Goal: Information Seeking & Learning: Learn about a topic

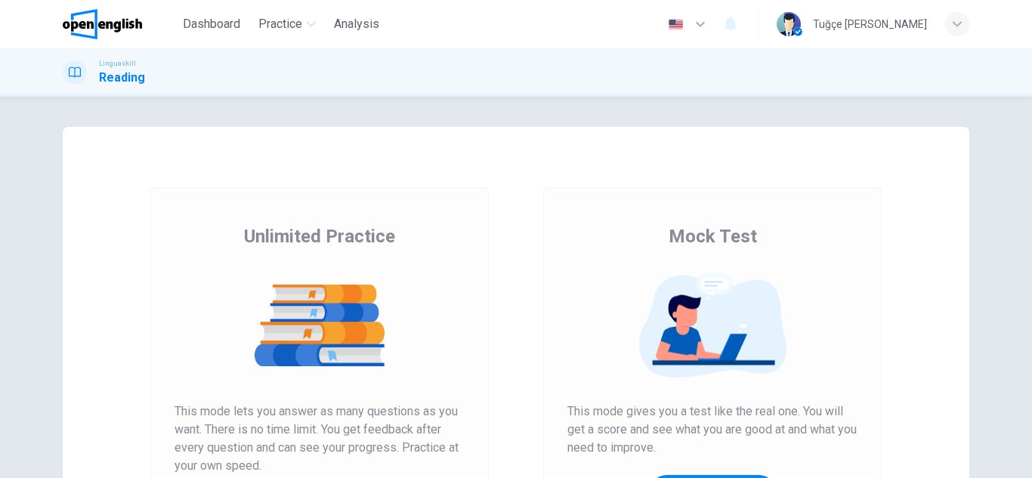
scroll to position [227, 0]
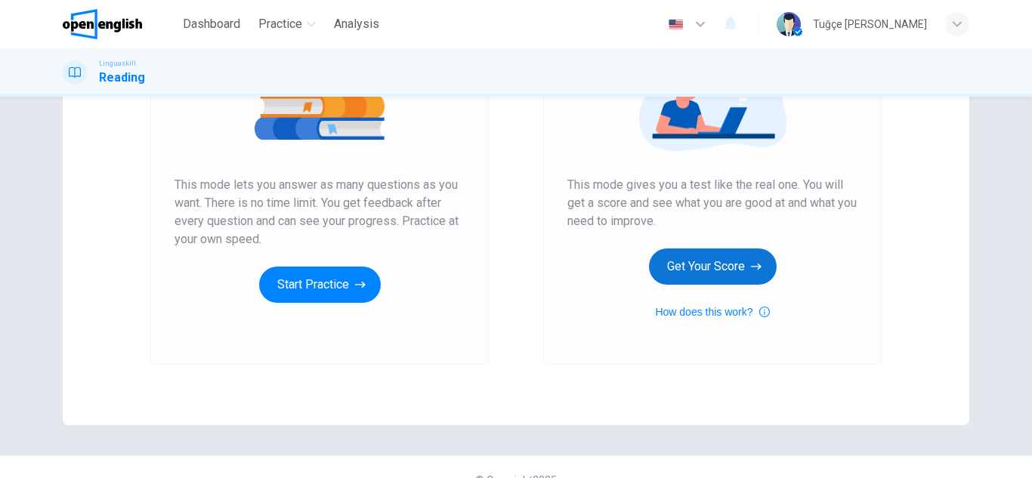
click at [699, 263] on button "Get Your Score" at bounding box center [713, 266] width 128 height 36
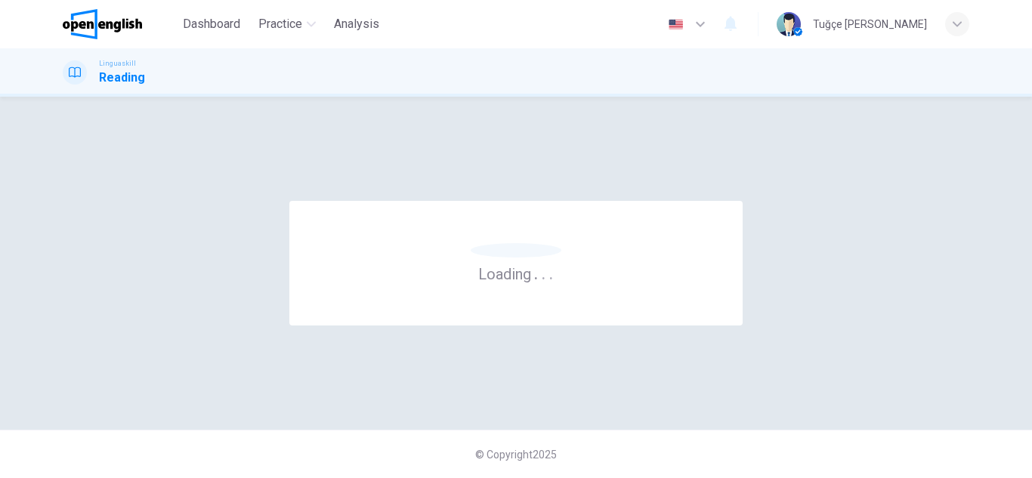
scroll to position [0, 0]
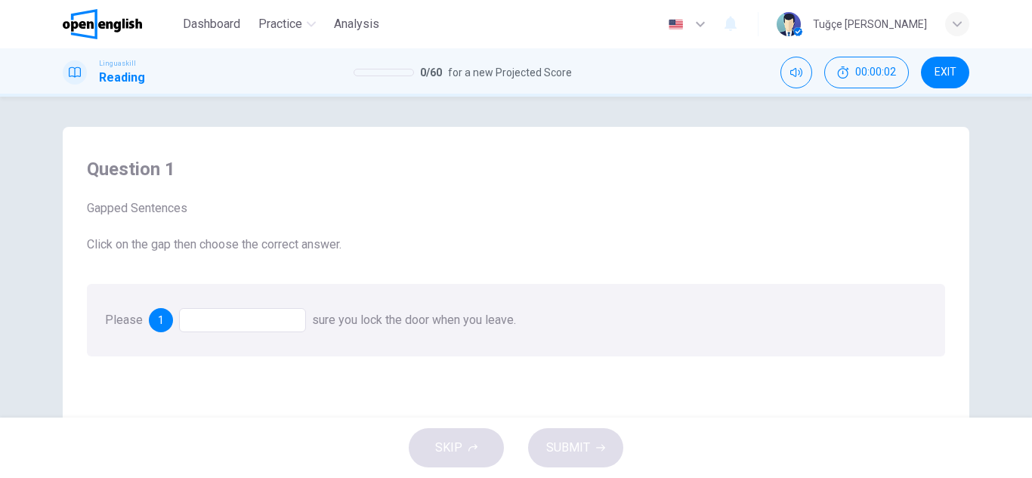
click at [230, 310] on div at bounding box center [242, 320] width 127 height 24
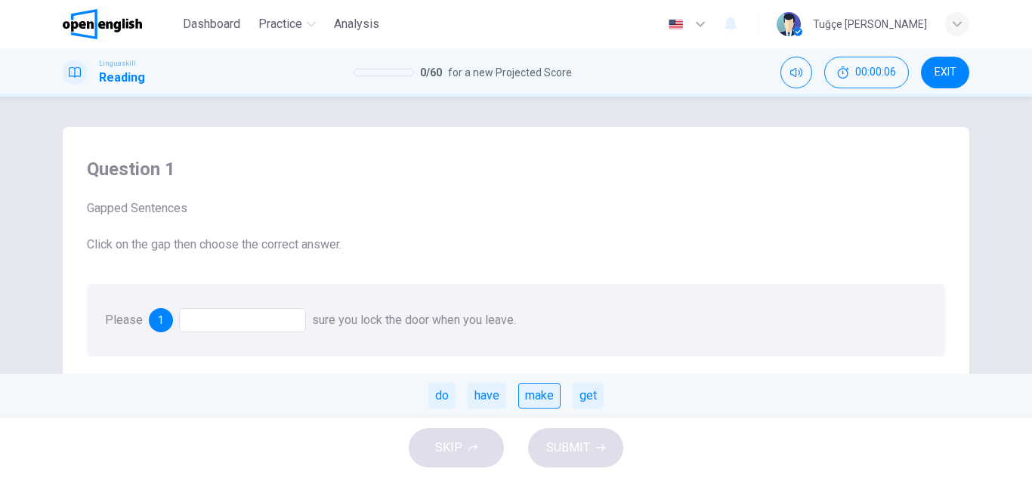
click at [555, 397] on div "make" at bounding box center [539, 396] width 42 height 26
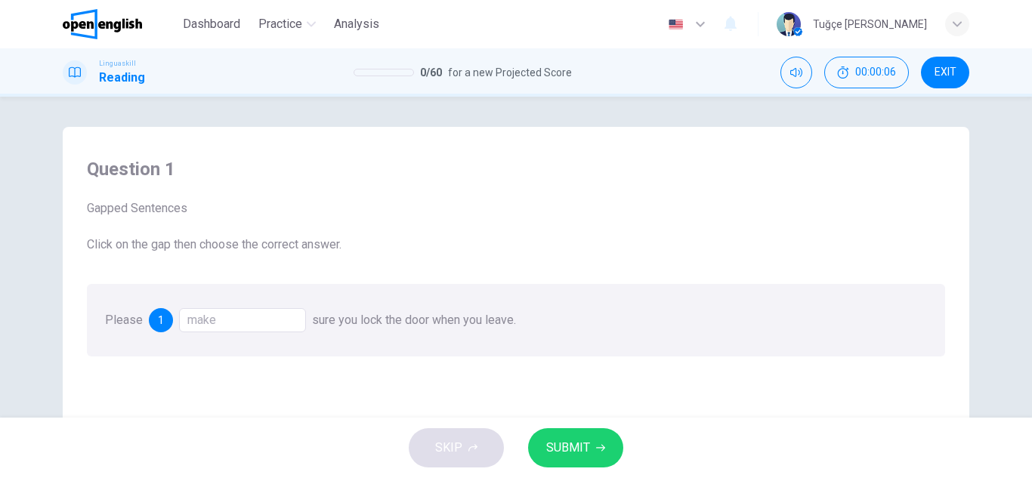
drag, startPoint x: 554, startPoint y: 400, endPoint x: 561, endPoint y: 460, distance: 60.8
click at [561, 460] on button "SUBMIT" at bounding box center [575, 447] width 95 height 39
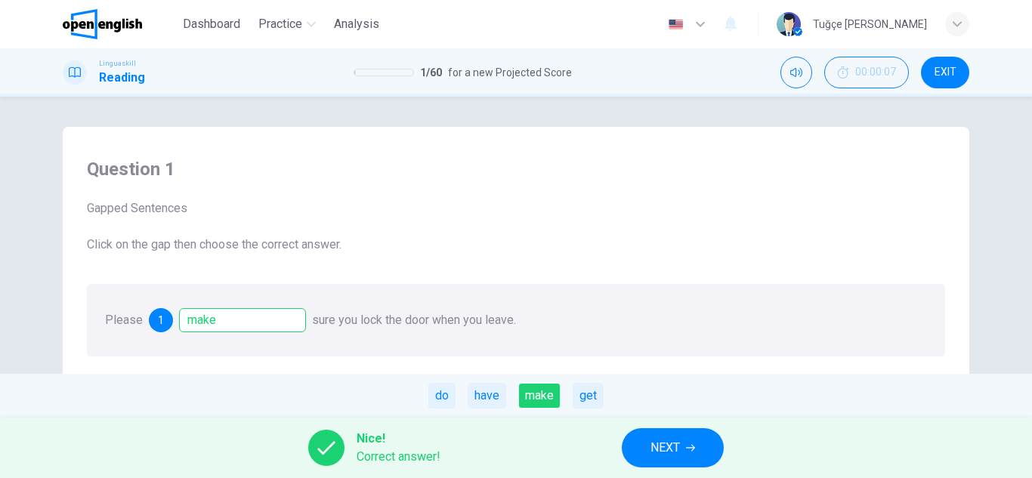
click at [696, 446] on button "NEXT" at bounding box center [673, 447] width 102 height 39
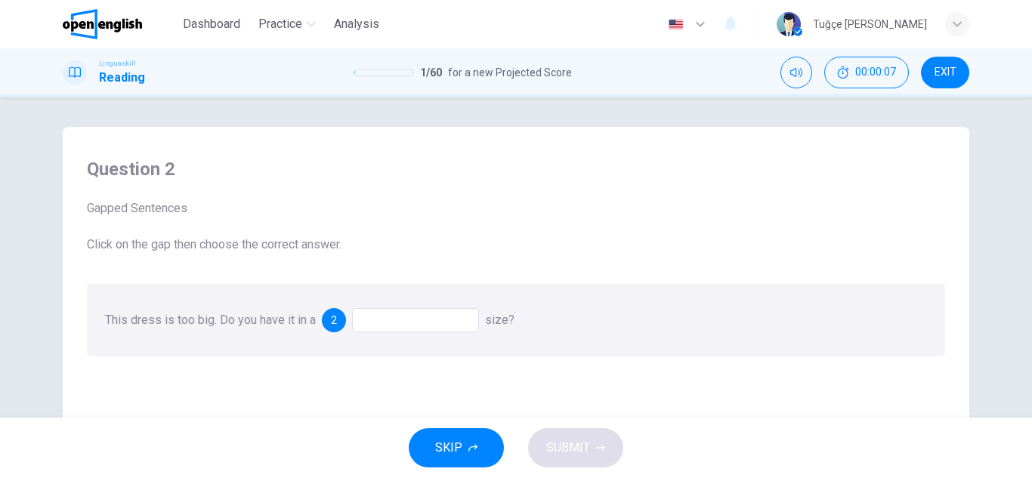
click at [405, 319] on div at bounding box center [415, 320] width 127 height 24
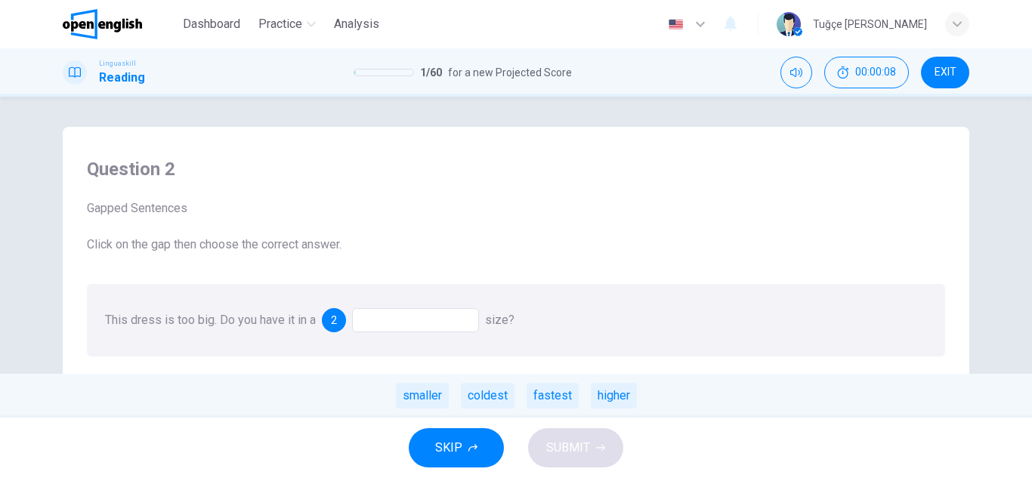
drag, startPoint x: 408, startPoint y: 396, endPoint x: 419, endPoint y: 402, distance: 12.5
click at [408, 396] on div "smaller" at bounding box center [422, 396] width 53 height 26
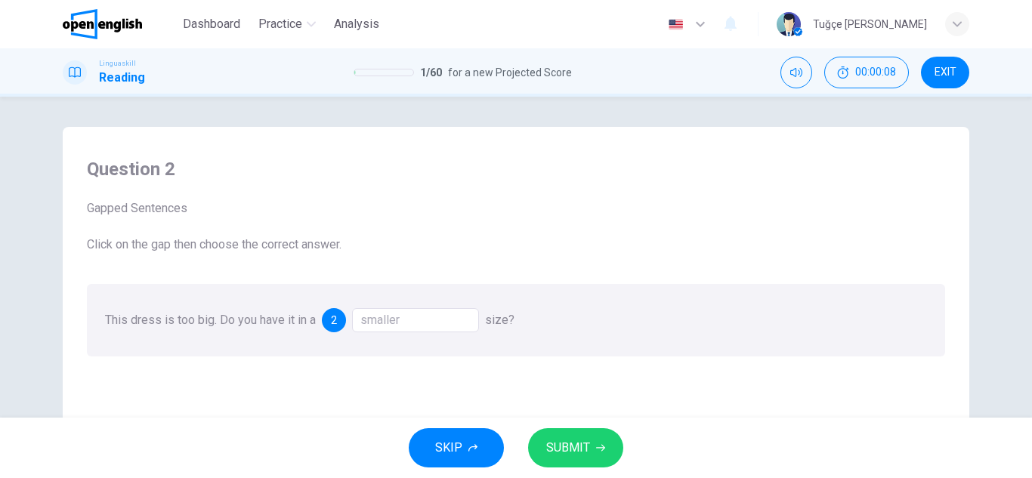
click at [582, 427] on div "SKIP SUBMIT" at bounding box center [516, 448] width 1032 height 60
click at [586, 439] on span "SUBMIT" at bounding box center [568, 447] width 44 height 21
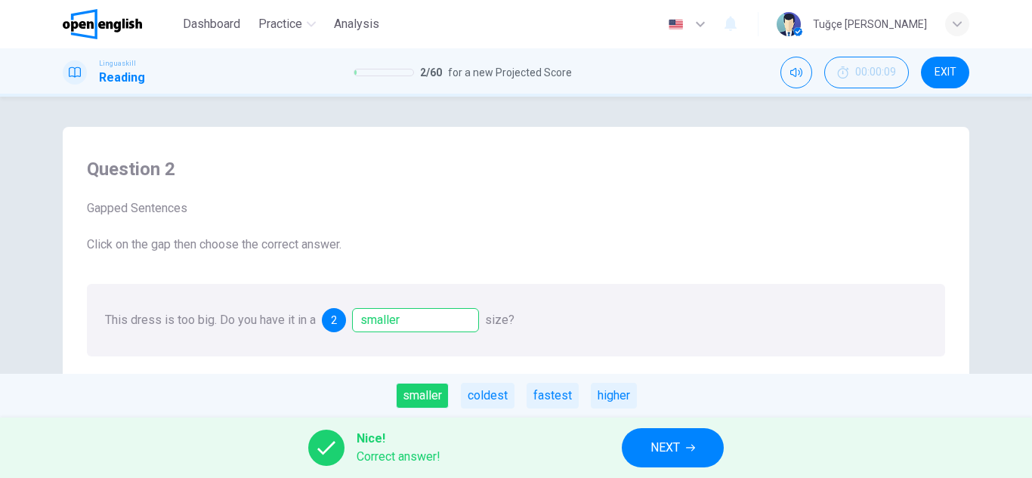
click at [674, 449] on span "NEXT" at bounding box center [664, 447] width 29 height 21
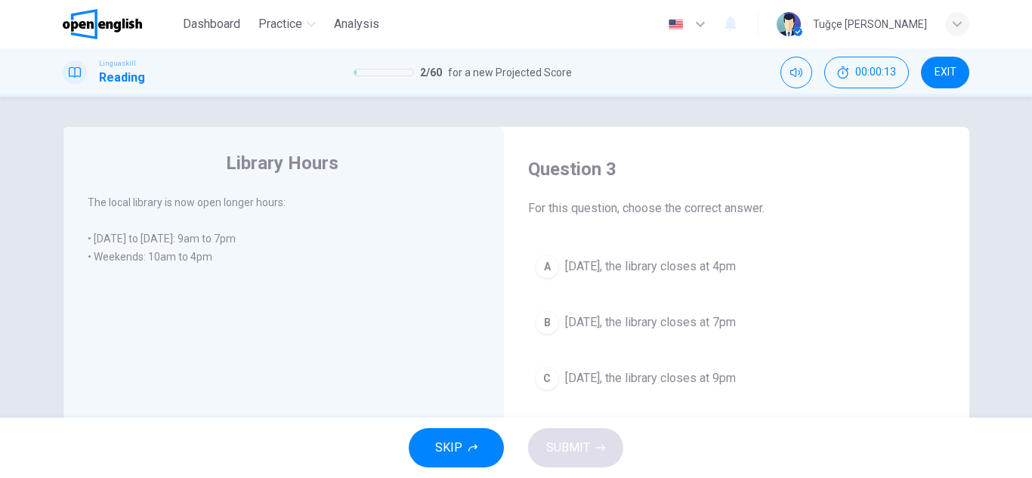
click at [688, 263] on span "[DATE], the library closes at 4pm" at bounding box center [650, 267] width 171 height 18
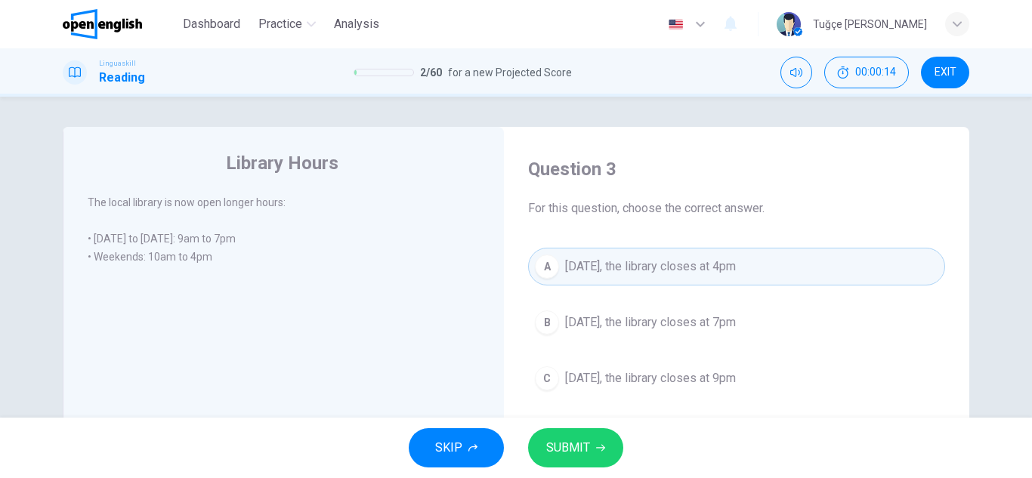
click at [600, 427] on div "SKIP SUBMIT" at bounding box center [516, 448] width 1032 height 60
click at [594, 433] on button "SUBMIT" at bounding box center [575, 447] width 95 height 39
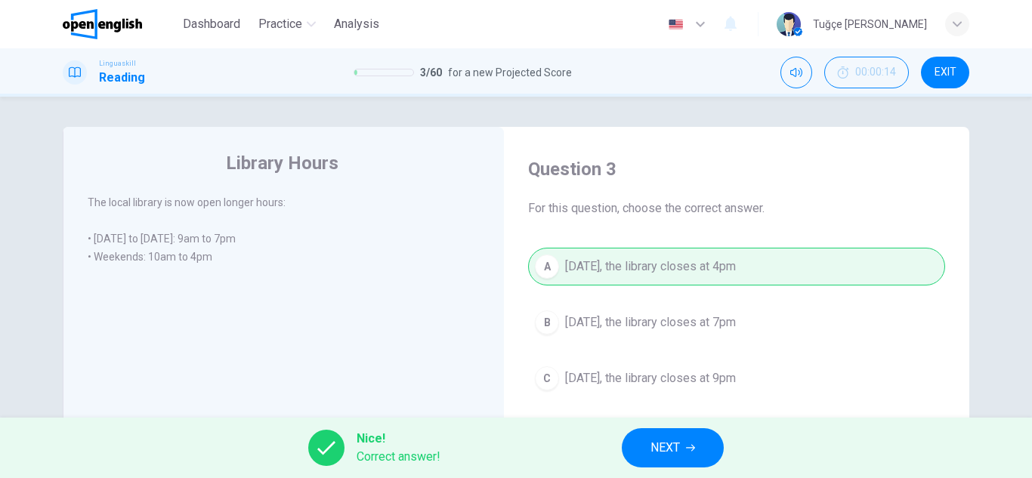
click at [642, 448] on button "NEXT" at bounding box center [673, 447] width 102 height 39
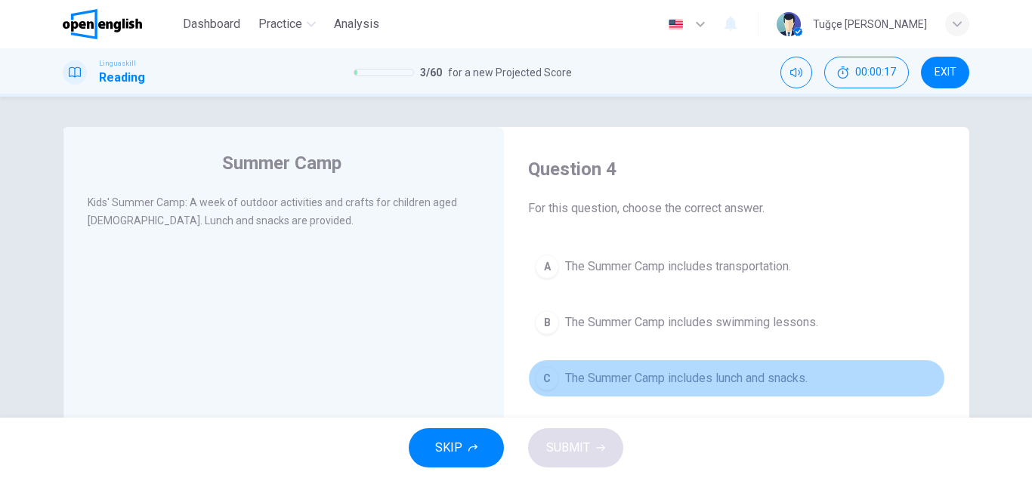
click at [708, 375] on span "The Summer Camp includes lunch and snacks." at bounding box center [686, 378] width 242 height 18
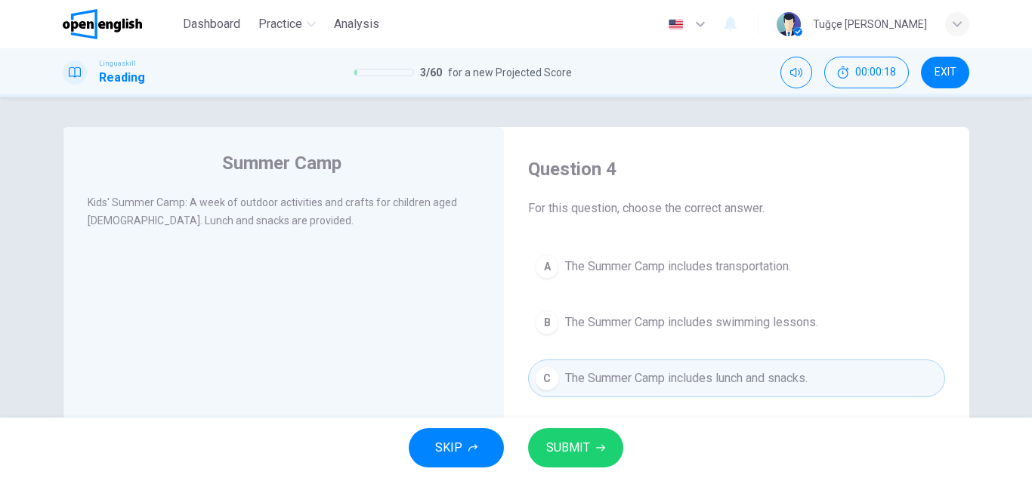
click at [598, 439] on button "SUBMIT" at bounding box center [575, 447] width 95 height 39
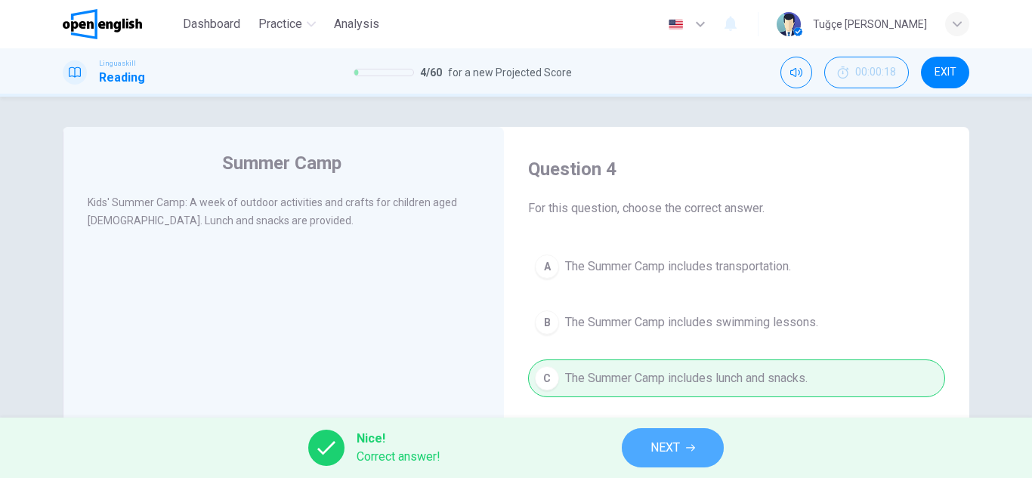
click at [656, 439] on span "NEXT" at bounding box center [664, 447] width 29 height 21
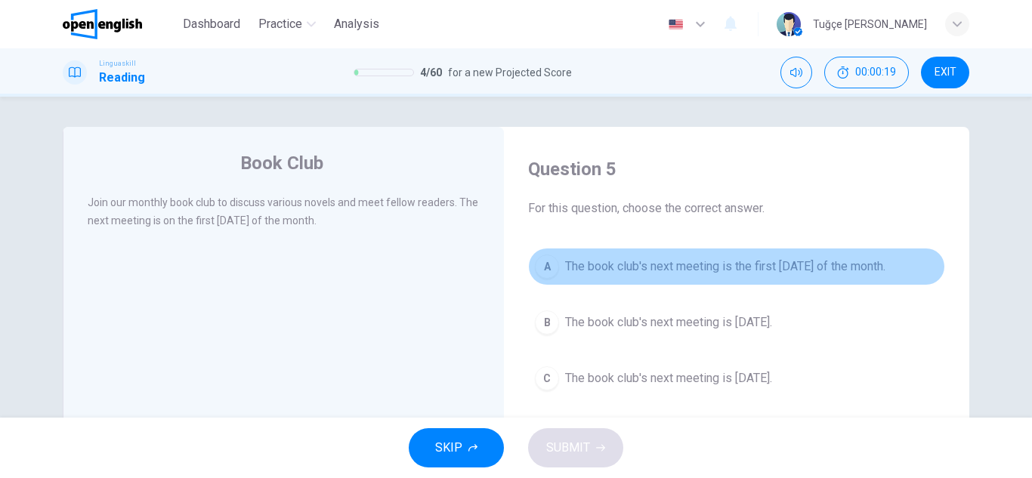
click at [707, 276] on button "A The book club's next meeting is the first [DATE] of the month." at bounding box center [736, 267] width 417 height 38
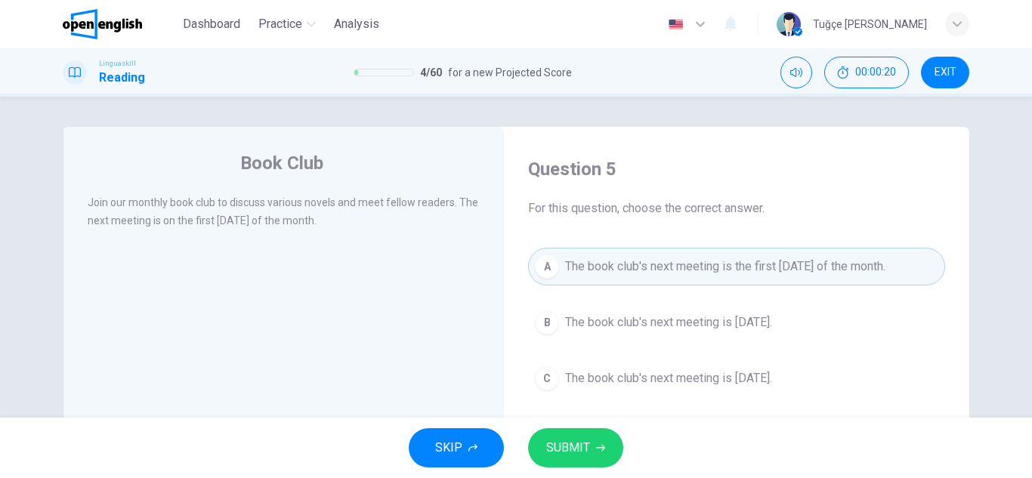
click at [576, 437] on button "SUBMIT" at bounding box center [575, 447] width 95 height 39
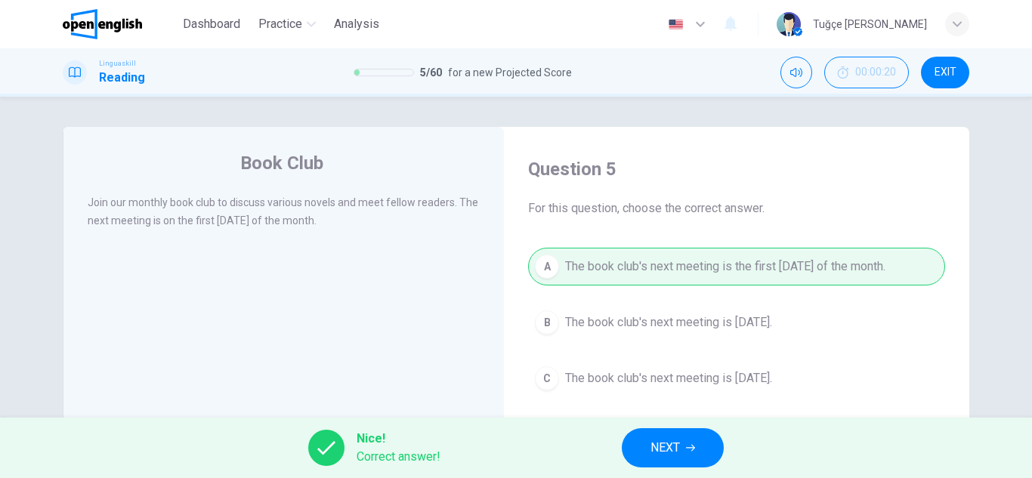
click at [693, 423] on div "Nice! Correct answer! NEXT" at bounding box center [516, 448] width 1032 height 60
click at [681, 446] on button "NEXT" at bounding box center [673, 447] width 102 height 39
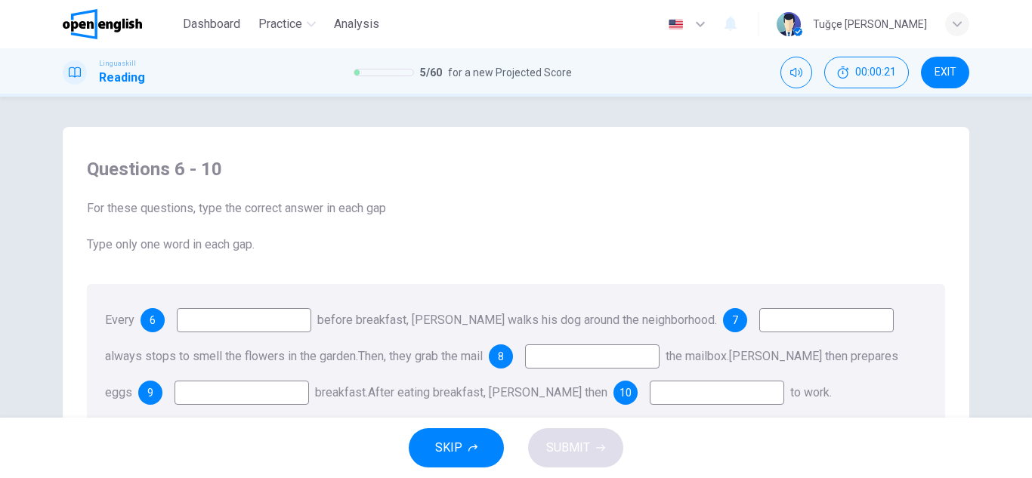
click at [252, 323] on input at bounding box center [244, 320] width 134 height 24
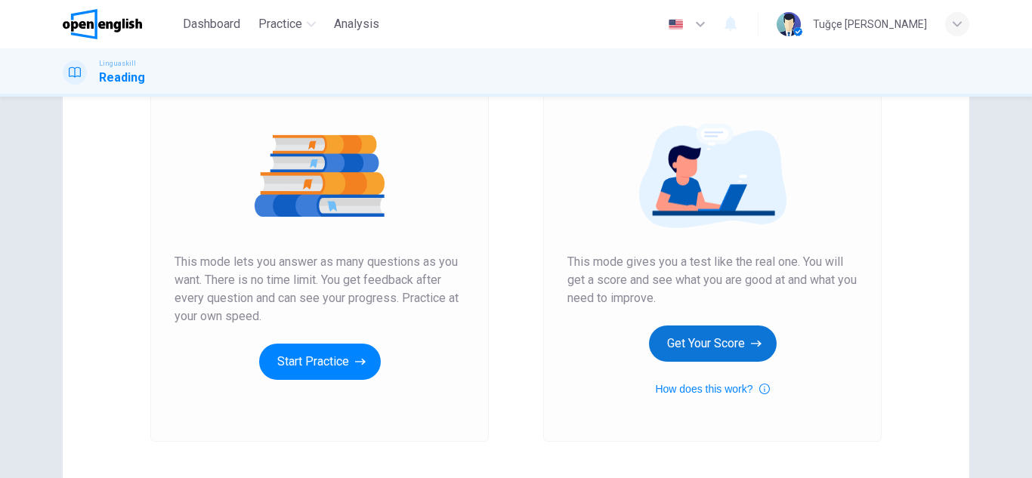
scroll to position [151, 0]
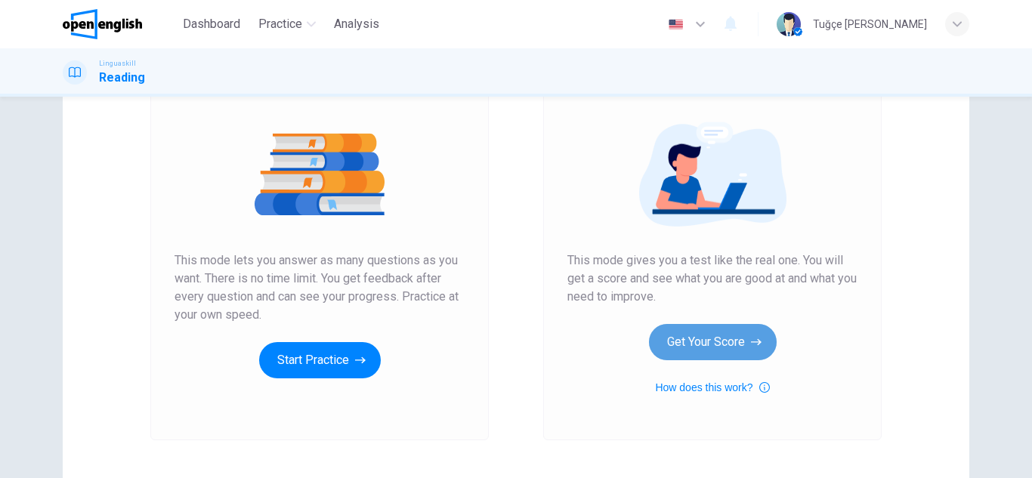
click at [693, 340] on button "Get Your Score" at bounding box center [713, 342] width 128 height 36
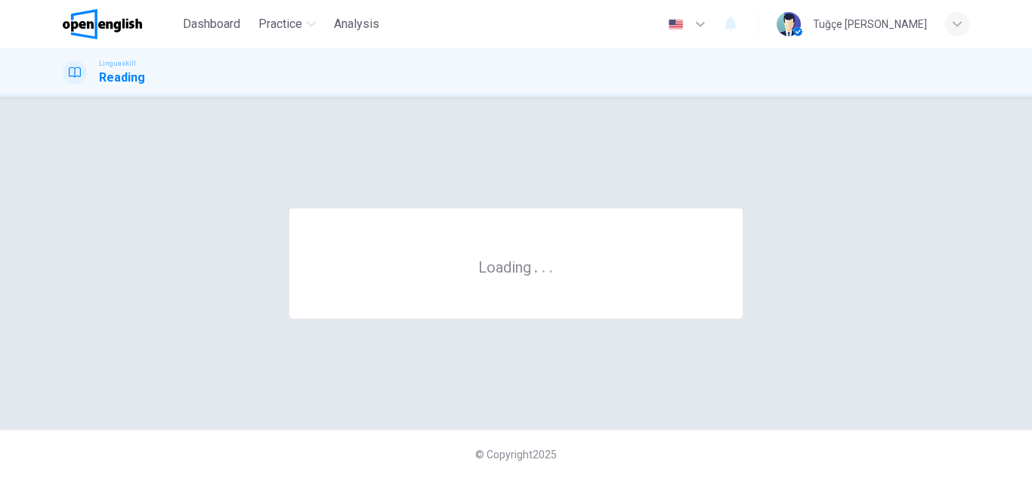
scroll to position [0, 0]
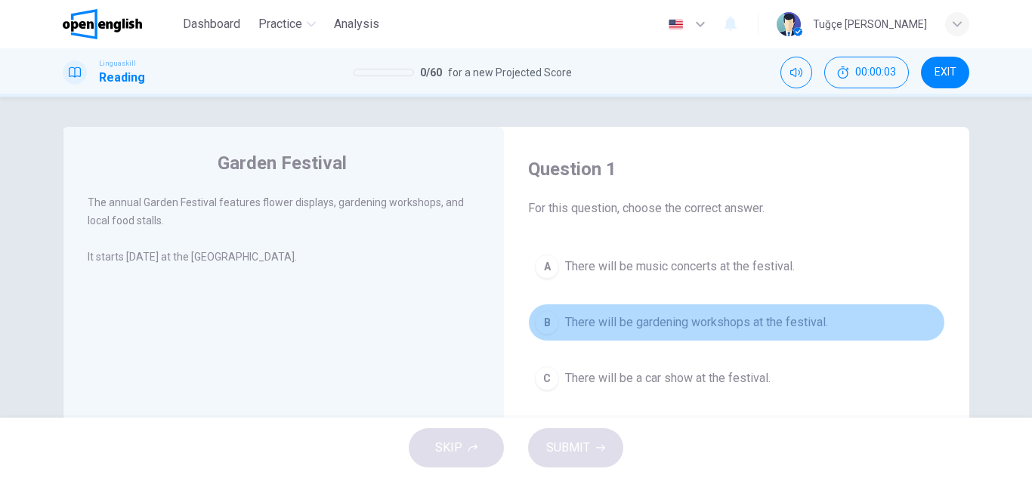
click at [793, 314] on span "There will be gardening workshops at the festival." at bounding box center [696, 322] width 263 height 18
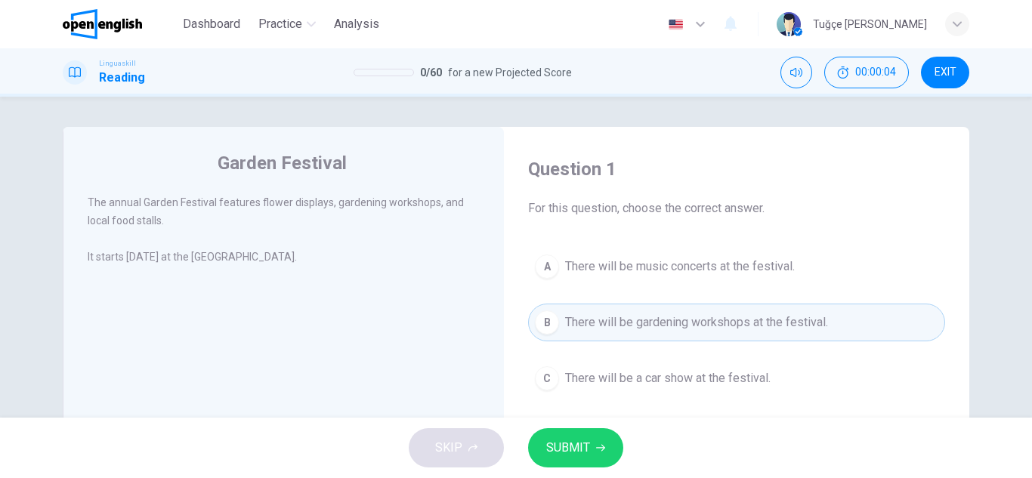
click at [622, 446] on div "SKIP SUBMIT" at bounding box center [516, 448] width 1032 height 60
click at [586, 440] on span "SUBMIT" at bounding box center [568, 447] width 44 height 21
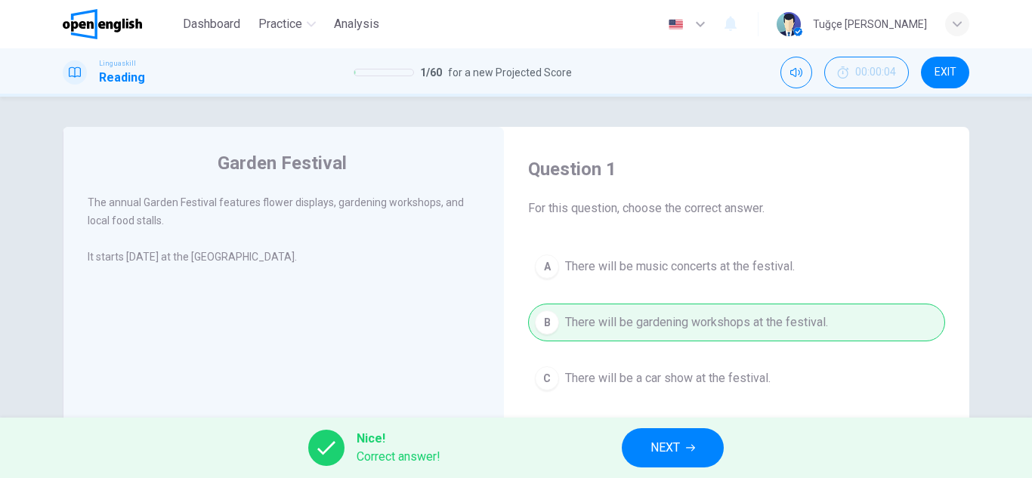
click at [676, 440] on span "NEXT" at bounding box center [664, 447] width 29 height 21
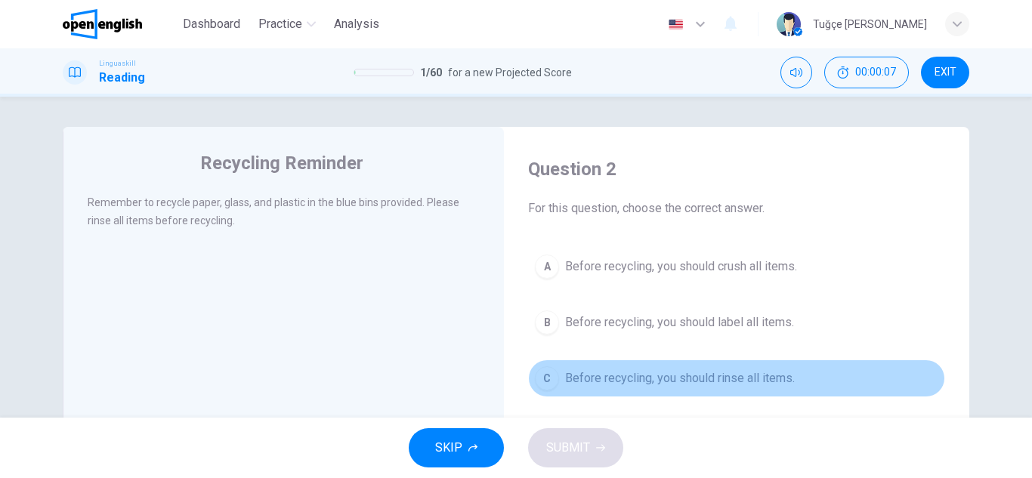
click at [692, 374] on span "Before recycling, you should rinse all items." at bounding box center [680, 378] width 230 height 18
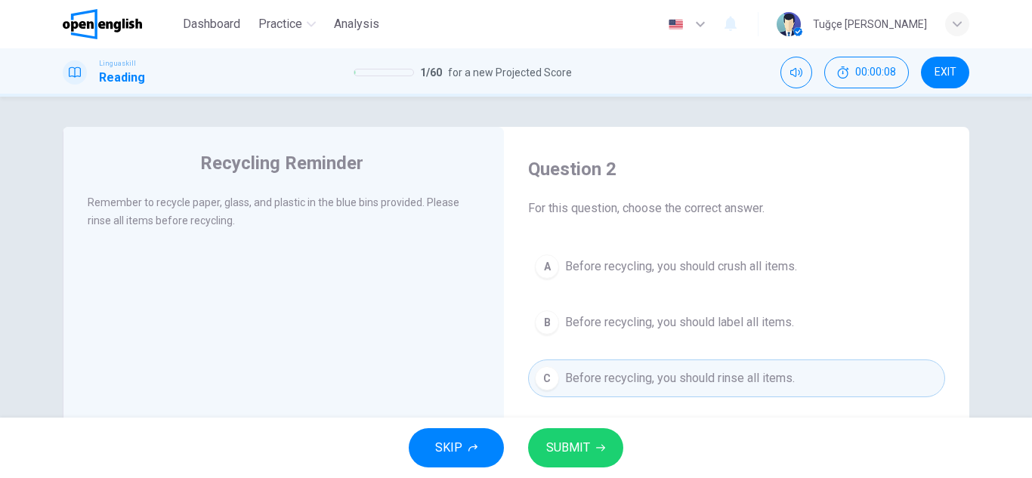
click at [567, 458] on span "SUBMIT" at bounding box center [568, 447] width 44 height 21
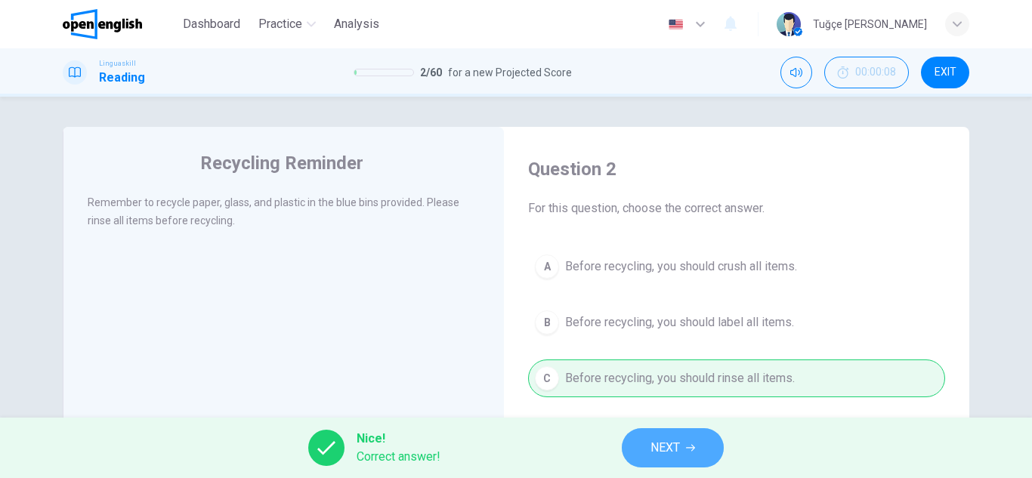
click at [631, 437] on button "NEXT" at bounding box center [673, 447] width 102 height 39
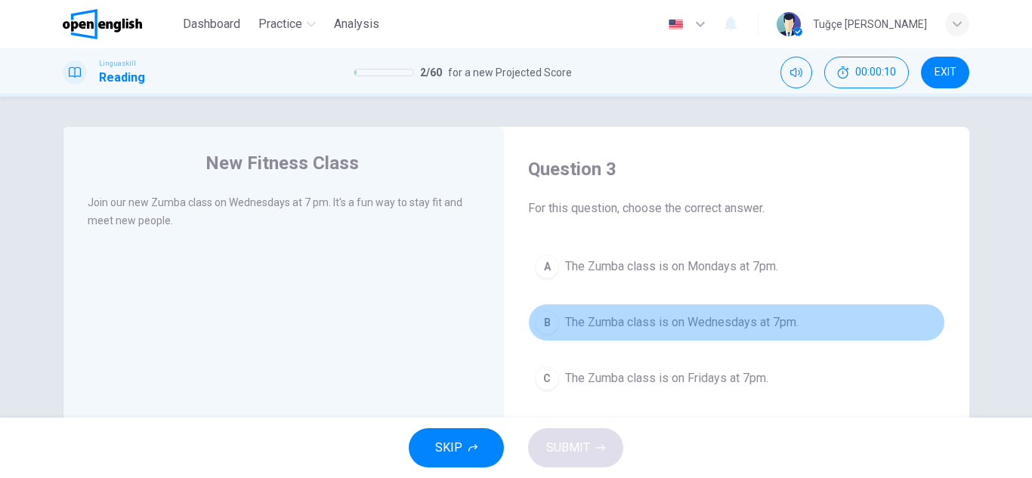
click at [651, 325] on span "The Zumba class is on Wednesdays at 7pm." at bounding box center [681, 322] width 233 height 18
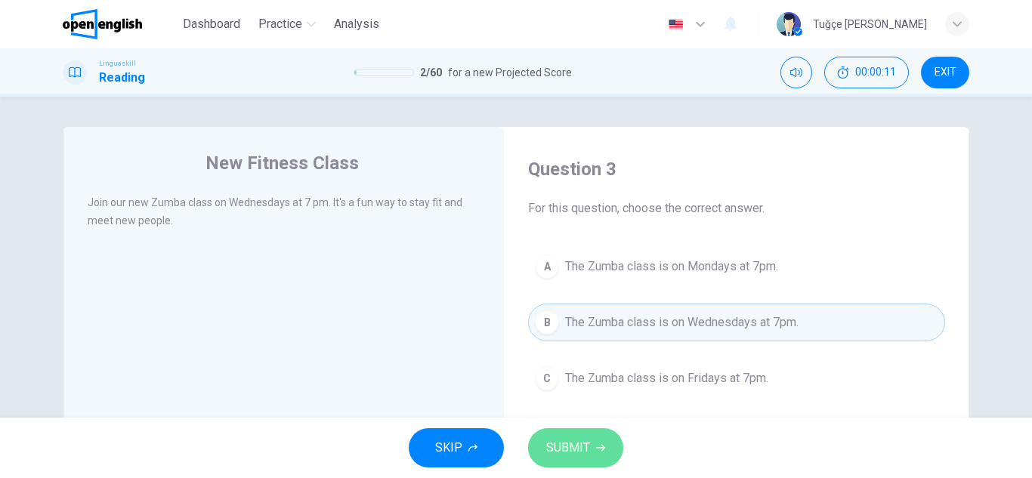
click at [544, 461] on button "SUBMIT" at bounding box center [575, 447] width 95 height 39
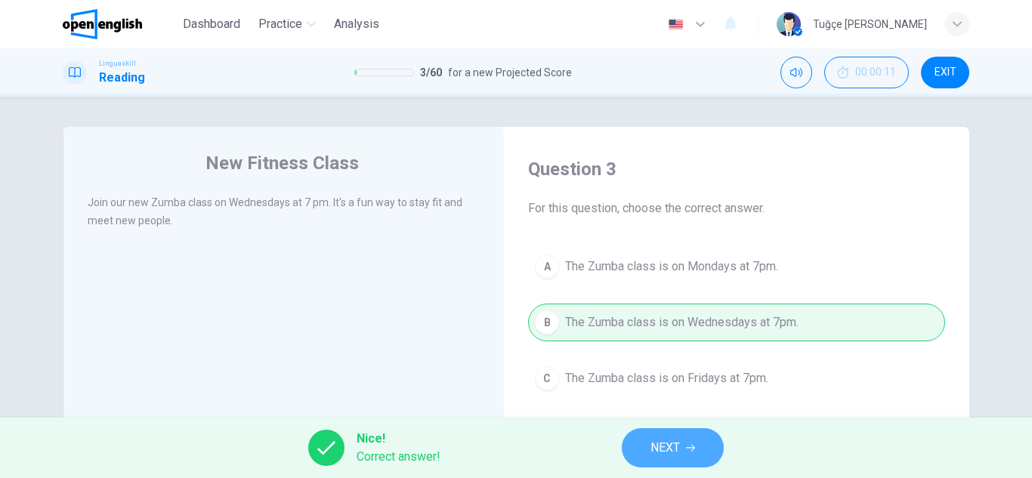
click at [644, 446] on button "NEXT" at bounding box center [673, 447] width 102 height 39
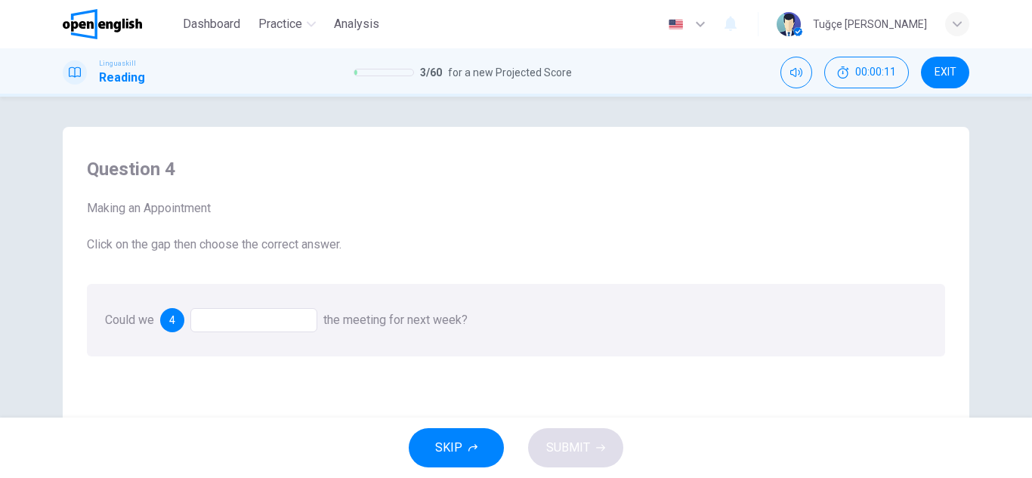
click at [295, 317] on div at bounding box center [253, 320] width 127 height 24
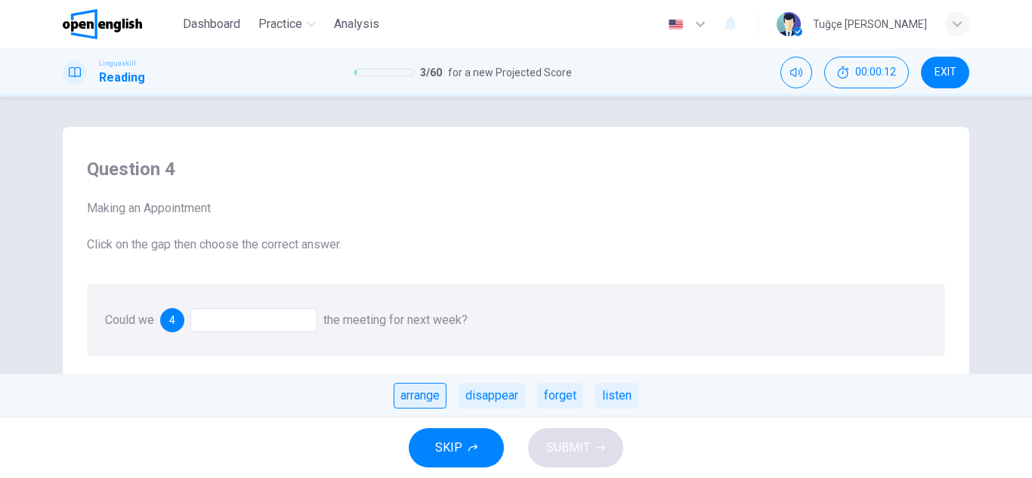
click at [421, 391] on div "arrange" at bounding box center [419, 396] width 53 height 26
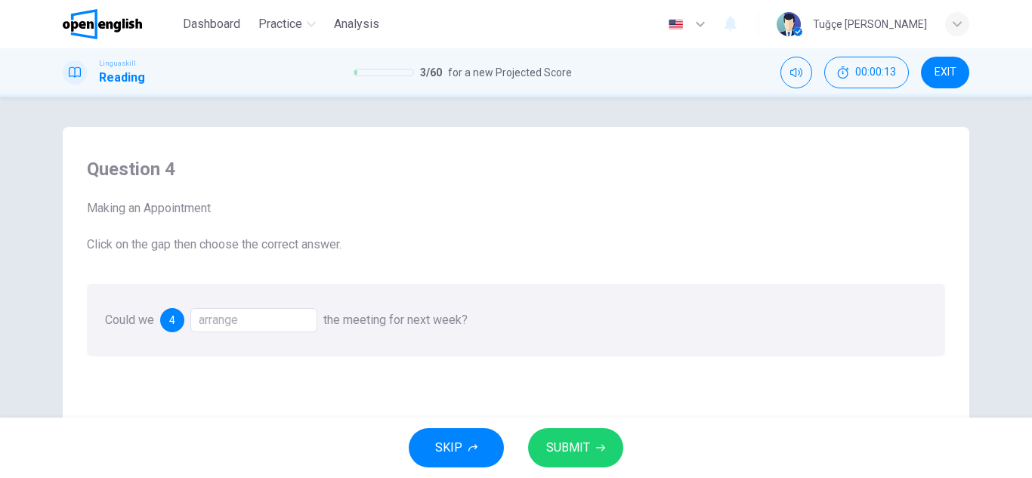
click at [550, 440] on span "SUBMIT" at bounding box center [568, 447] width 44 height 21
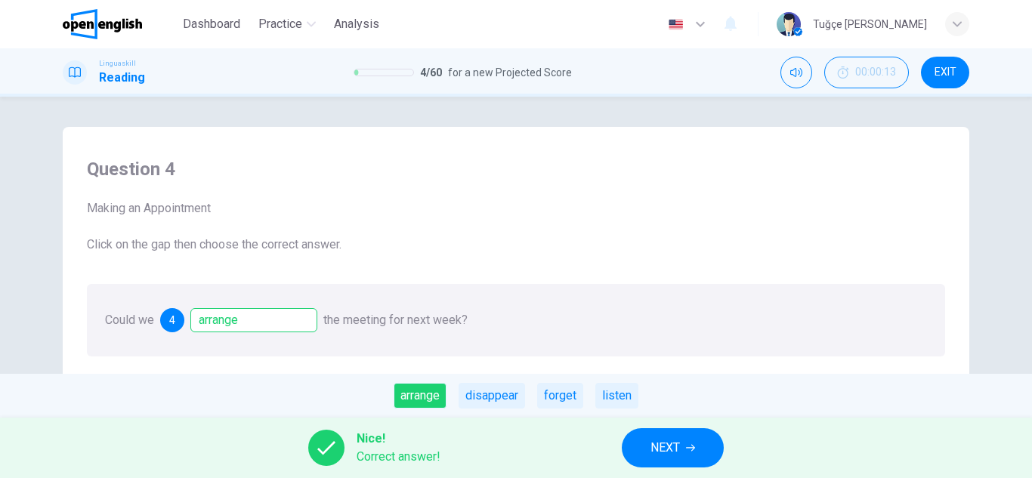
click at [638, 433] on button "NEXT" at bounding box center [673, 447] width 102 height 39
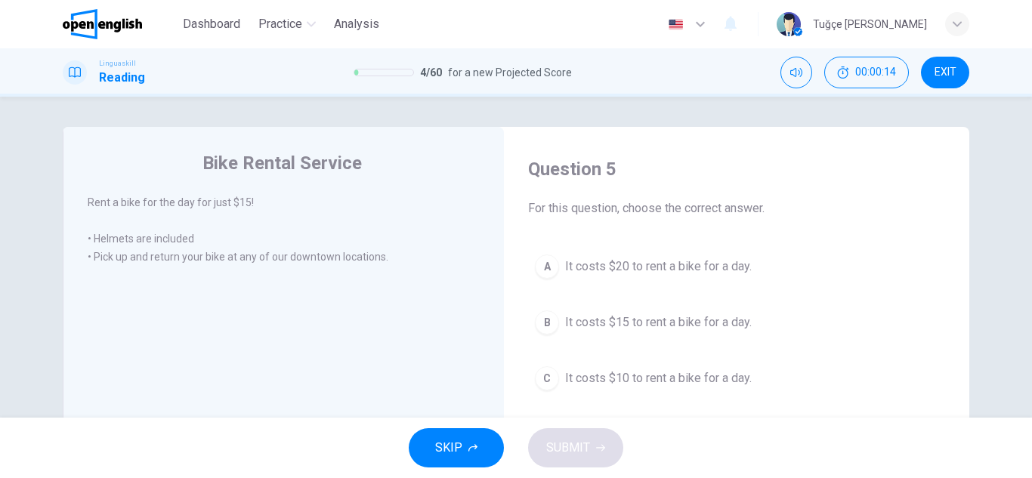
click at [663, 331] on span "It costs $15 to rent a bike for a day." at bounding box center [658, 322] width 187 height 18
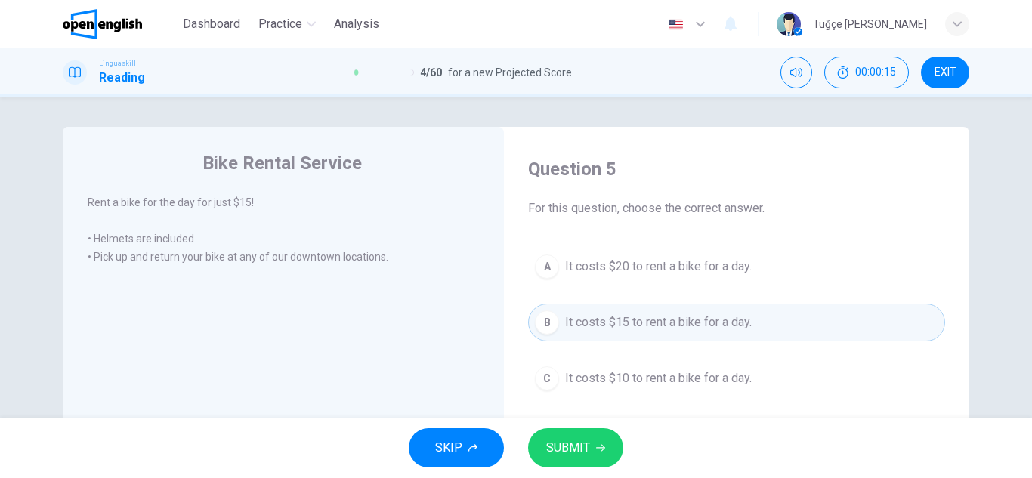
drag, startPoint x: 583, startPoint y: 419, endPoint x: 591, endPoint y: 437, distance: 18.9
click at [591, 431] on div "SKIP SUBMIT" at bounding box center [516, 448] width 1032 height 60
click at [595, 437] on button "SUBMIT" at bounding box center [575, 447] width 95 height 39
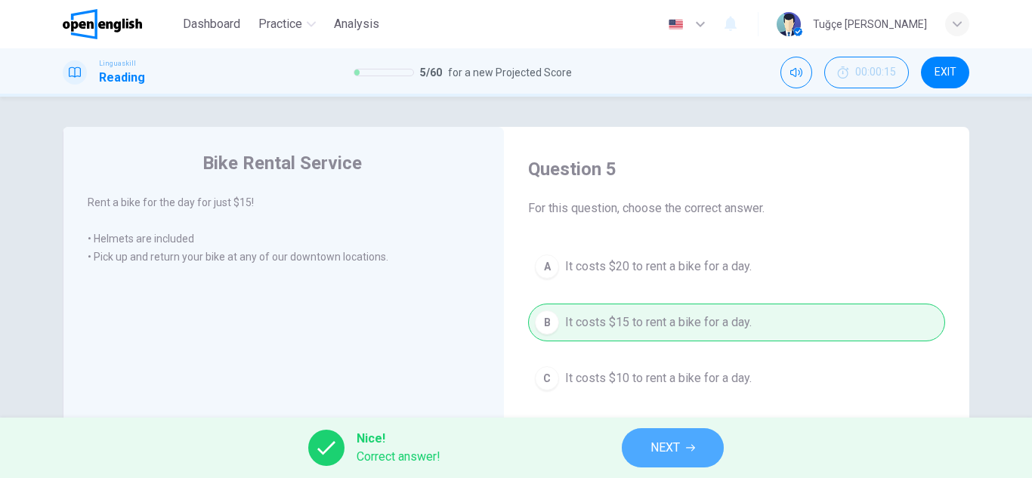
click at [659, 448] on span "NEXT" at bounding box center [664, 447] width 29 height 21
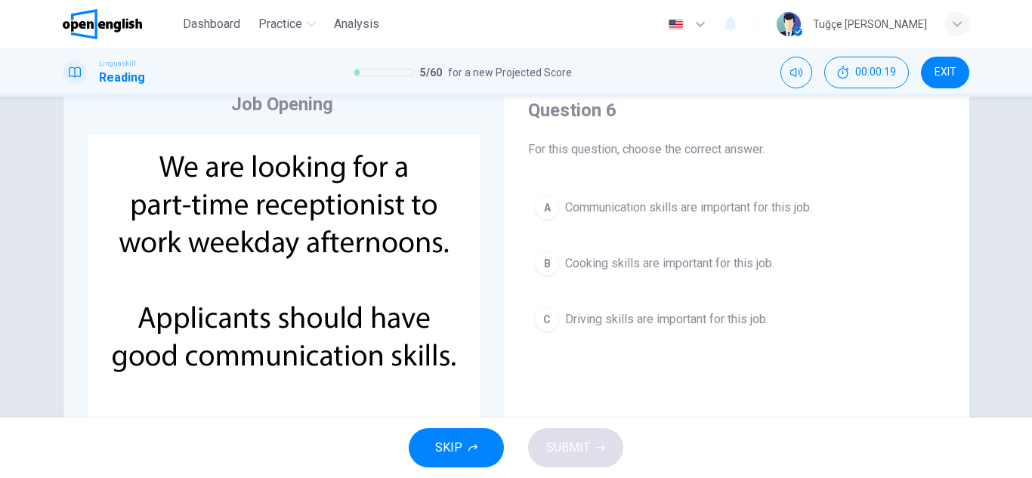
scroll to position [76, 0]
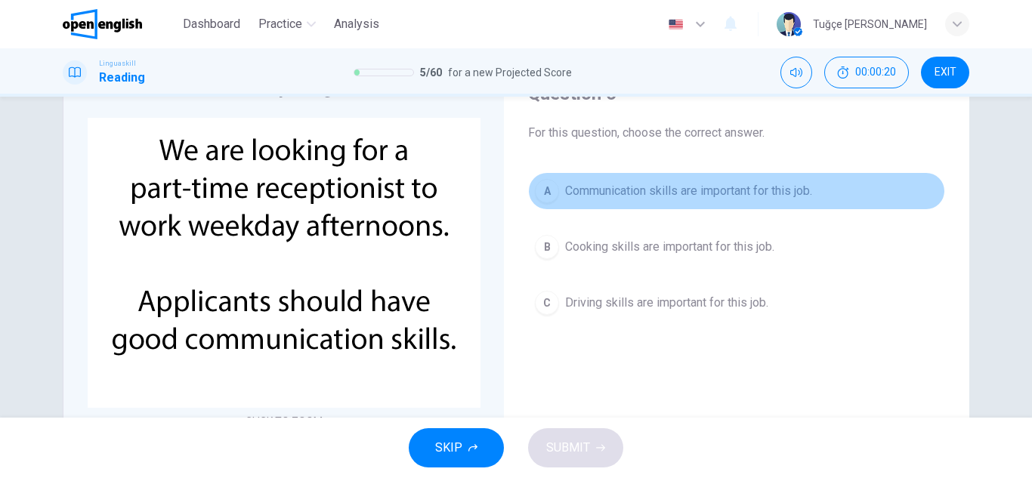
click at [704, 195] on span "Communication skills are important for this job." at bounding box center [688, 191] width 247 height 18
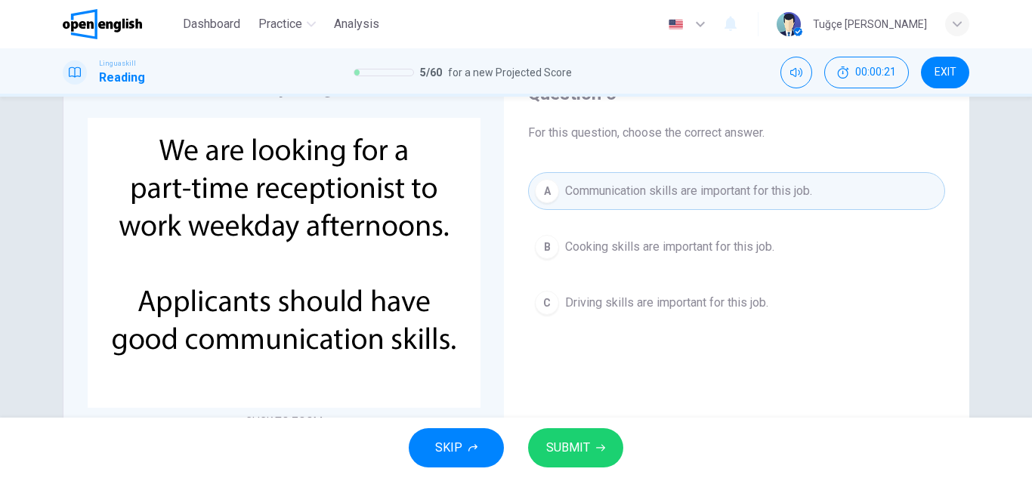
click at [563, 422] on div "SKIP SUBMIT" at bounding box center [516, 448] width 1032 height 60
click at [563, 451] on span "SUBMIT" at bounding box center [568, 447] width 44 height 21
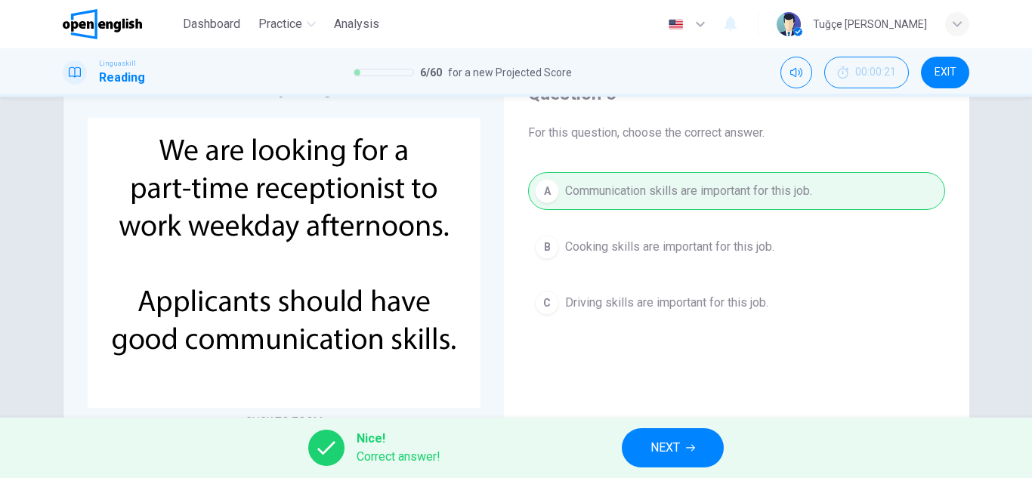
click at [650, 449] on span "NEXT" at bounding box center [664, 447] width 29 height 21
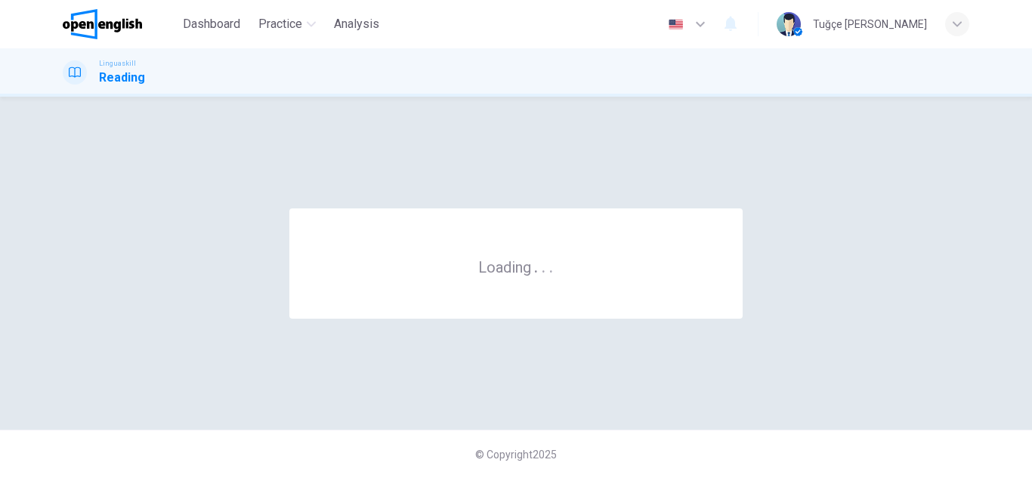
scroll to position [0, 0]
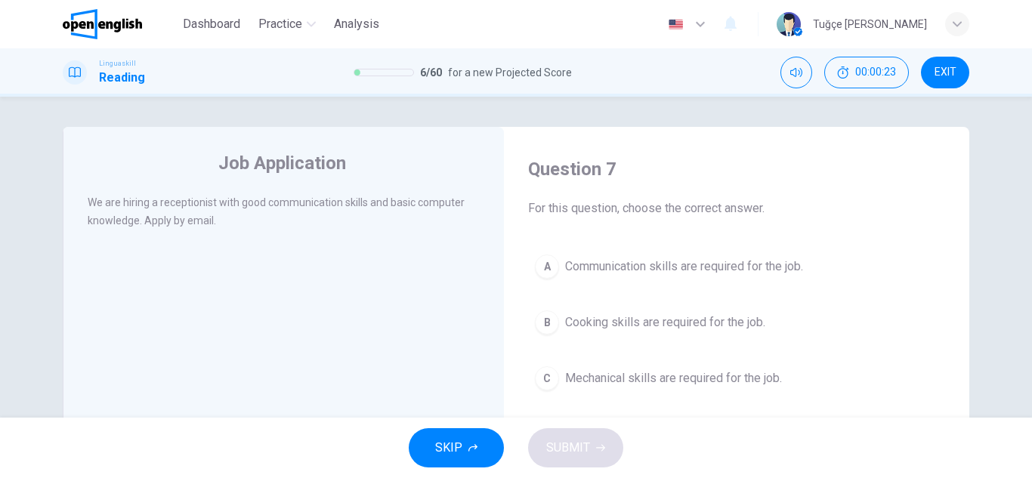
click at [649, 269] on span "Communication skills are required for the job." at bounding box center [684, 267] width 238 height 18
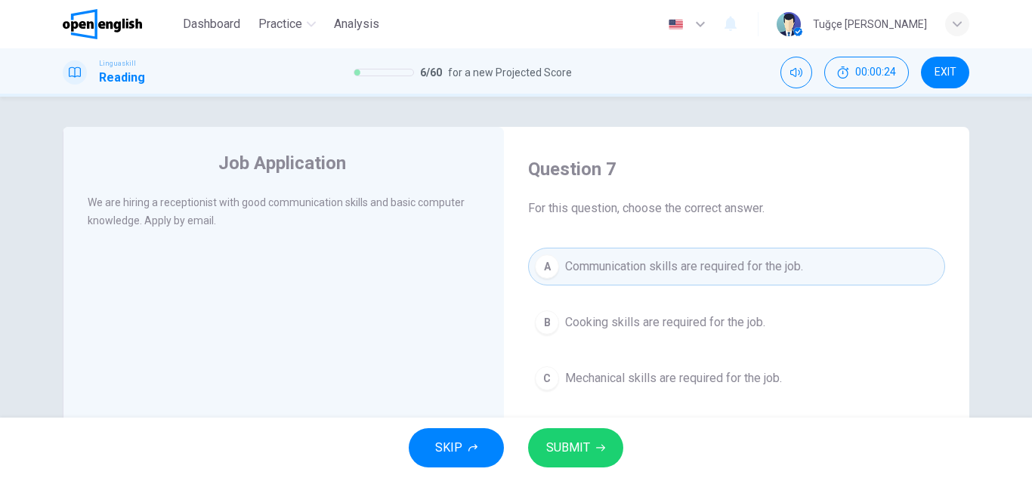
click at [578, 406] on div "Question 7 For this question, choose the correct answer. A Communication skills…" at bounding box center [736, 277] width 441 height 270
click at [593, 430] on button "SUBMIT" at bounding box center [575, 447] width 95 height 39
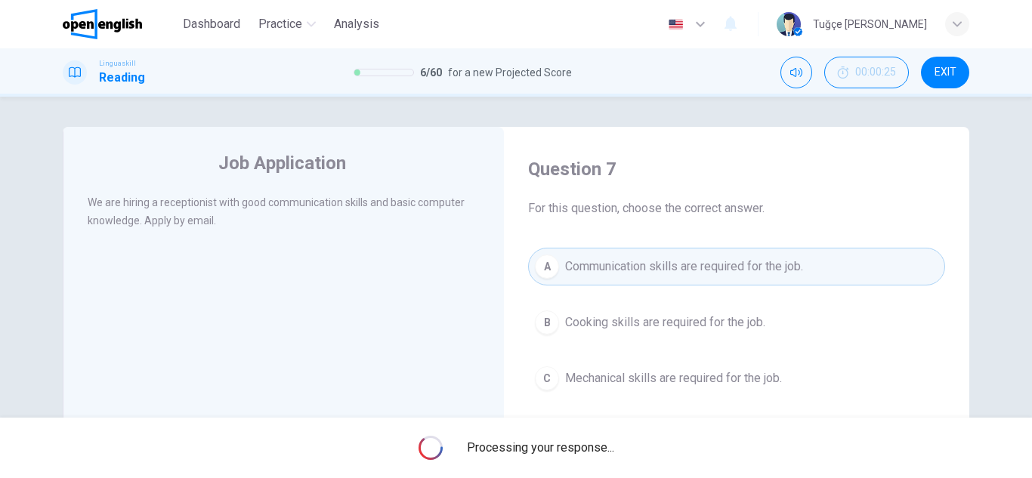
click at [593, 430] on div "Processing your response..." at bounding box center [516, 448] width 1032 height 60
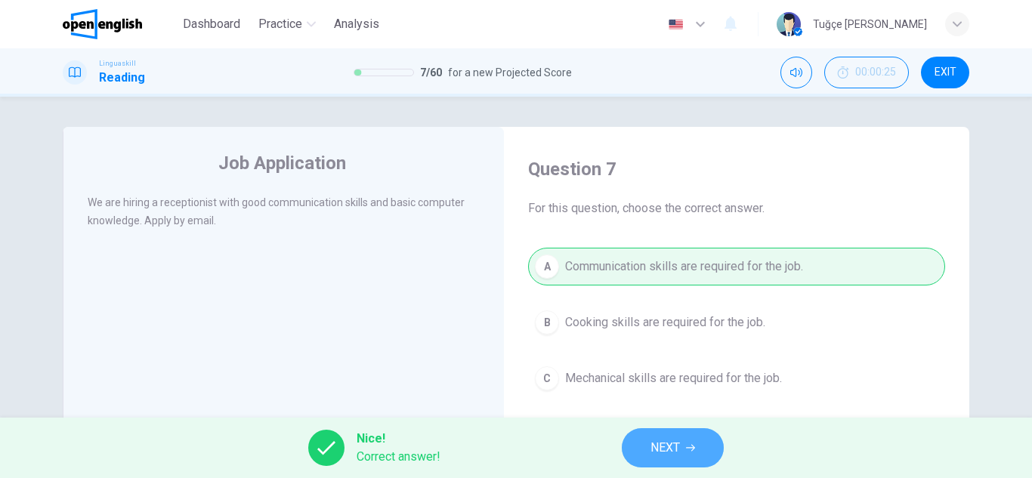
click at [629, 439] on button "NEXT" at bounding box center [673, 447] width 102 height 39
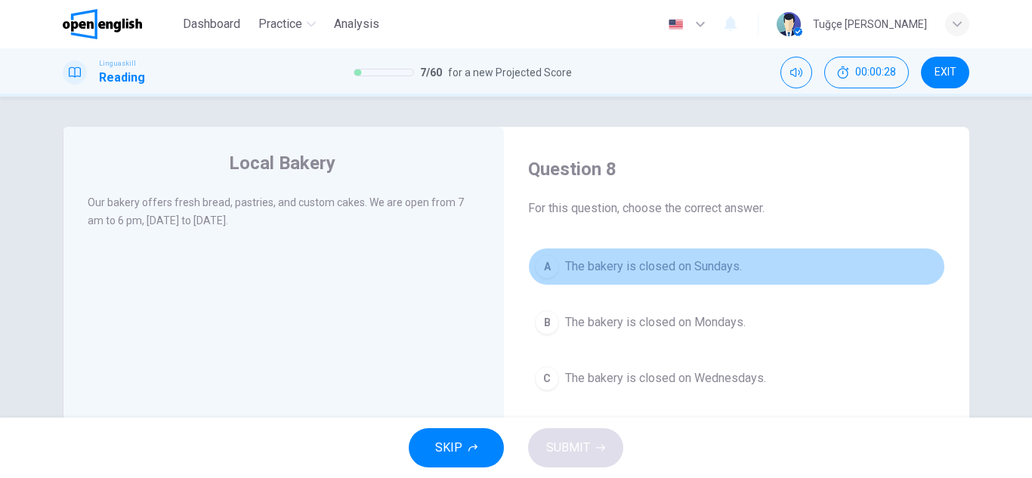
click at [642, 257] on button "A The bakery is closed on Sundays." at bounding box center [736, 267] width 417 height 38
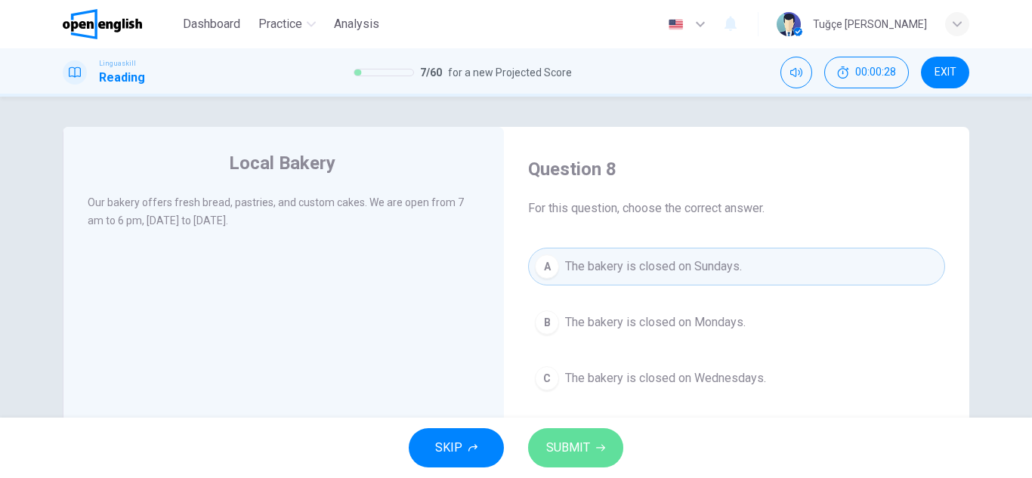
click at [595, 467] on button "SUBMIT" at bounding box center [575, 447] width 95 height 39
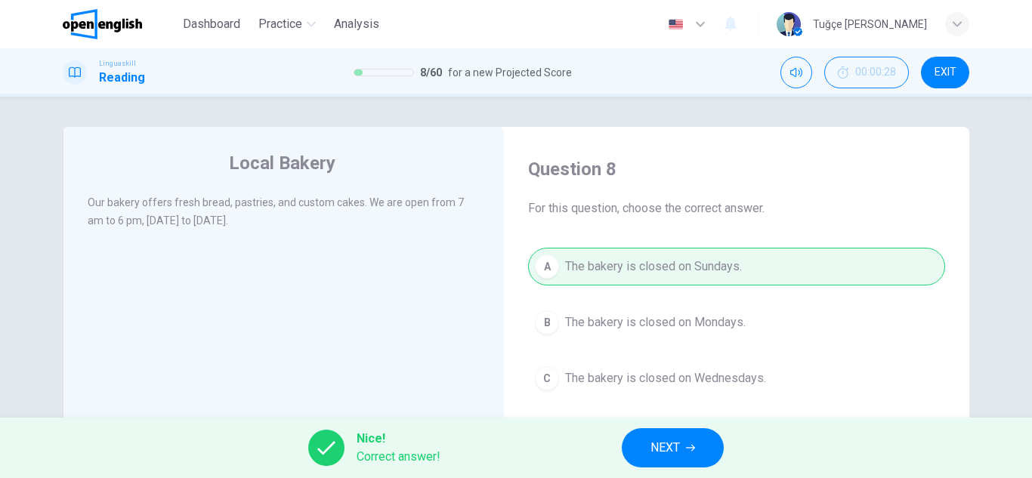
click at [657, 459] on button "NEXT" at bounding box center [673, 447] width 102 height 39
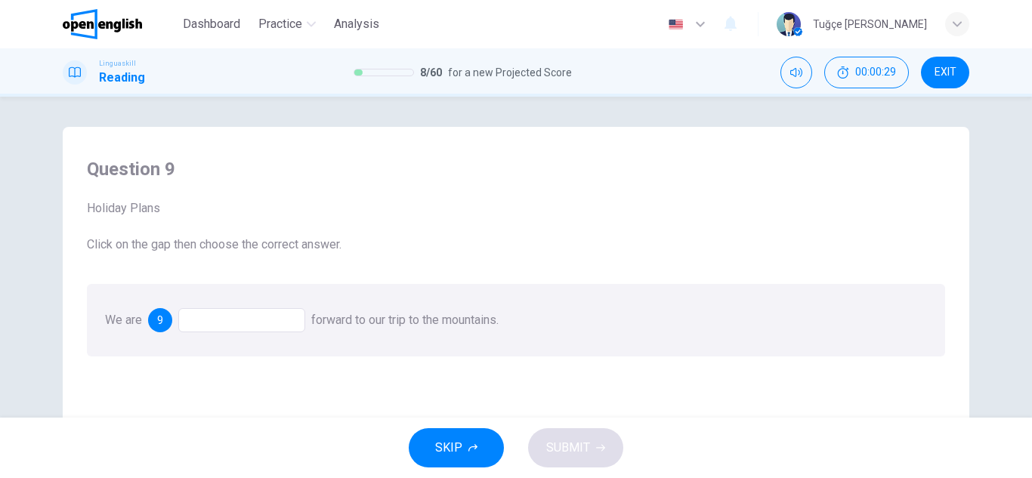
click at [235, 308] on div "We are 9 forward to our trip to the mountains." at bounding box center [516, 320] width 858 height 72
click at [269, 322] on div at bounding box center [241, 320] width 127 height 24
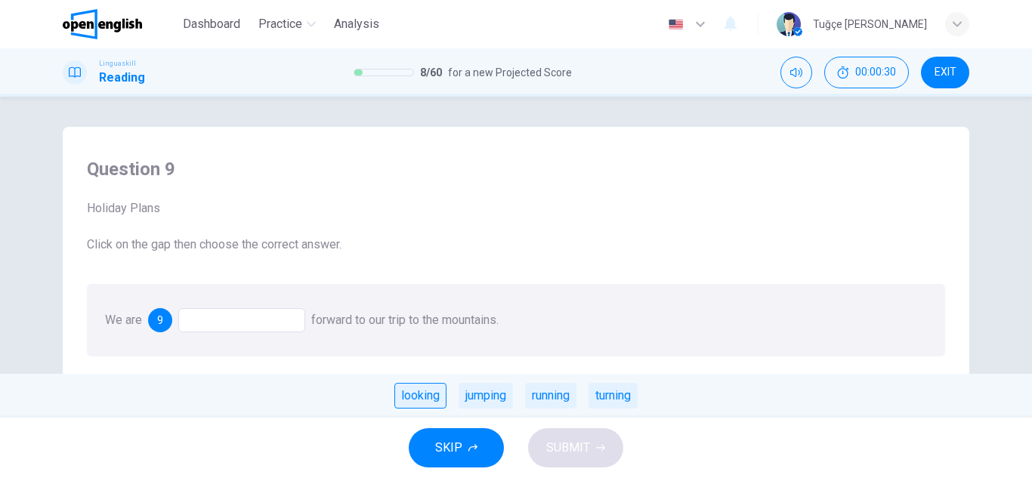
click at [431, 402] on div "looking" at bounding box center [420, 396] width 52 height 26
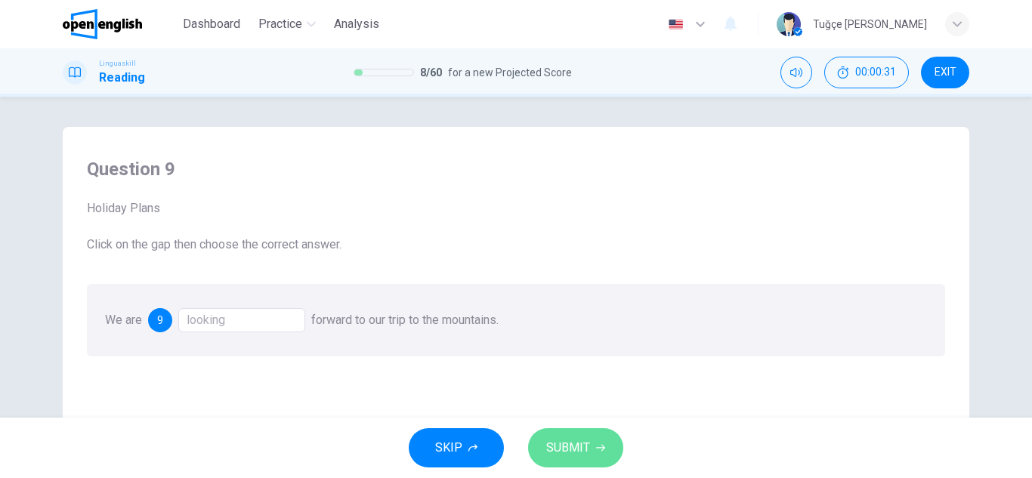
click at [602, 443] on button "SUBMIT" at bounding box center [575, 447] width 95 height 39
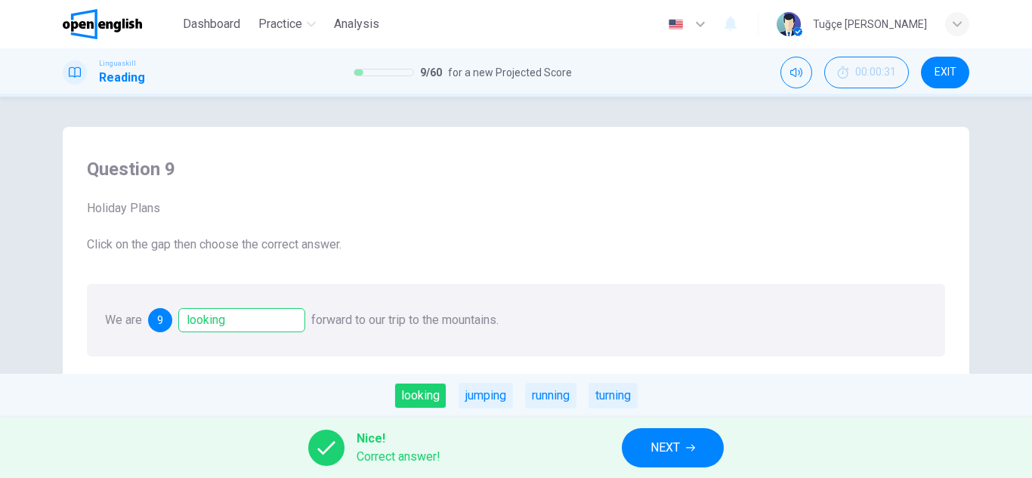
drag, startPoint x: 612, startPoint y: 445, endPoint x: 634, endPoint y: 451, distance: 23.4
click at [612, 446] on div "Nice! Correct answer! NEXT" at bounding box center [516, 448] width 1032 height 60
click at [640, 451] on button "NEXT" at bounding box center [673, 447] width 102 height 39
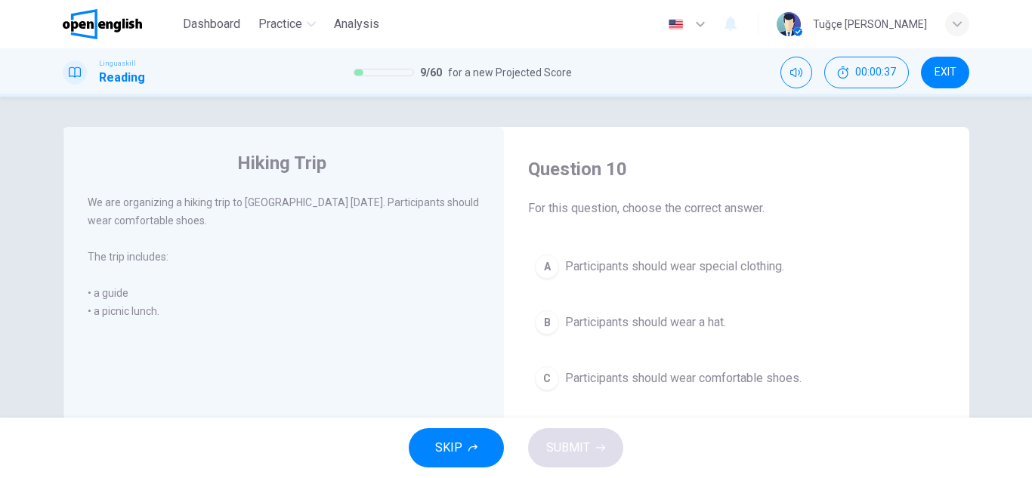
click at [691, 374] on span "Participants should wear comfortable shoes." at bounding box center [683, 378] width 236 height 18
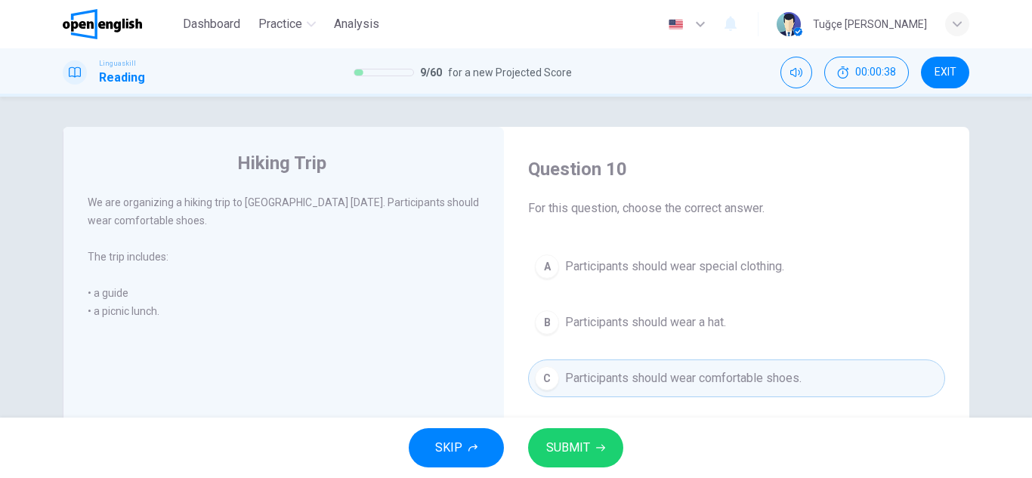
click at [597, 431] on button "SUBMIT" at bounding box center [575, 447] width 95 height 39
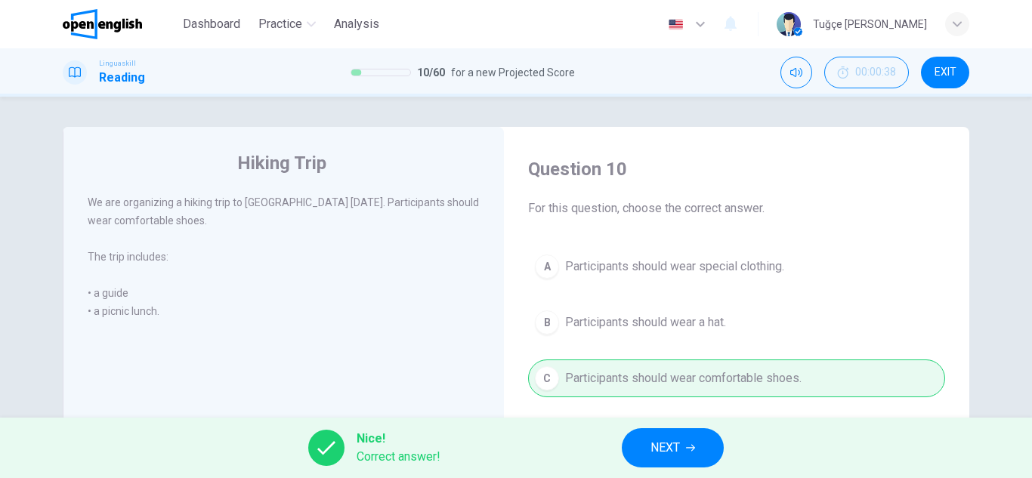
drag, startPoint x: 82, startPoint y: 28, endPoint x: 565, endPoint y: 119, distance: 491.8
click at [82, 28] on img at bounding box center [102, 24] width 79 height 30
